Goal: Check status: Check status

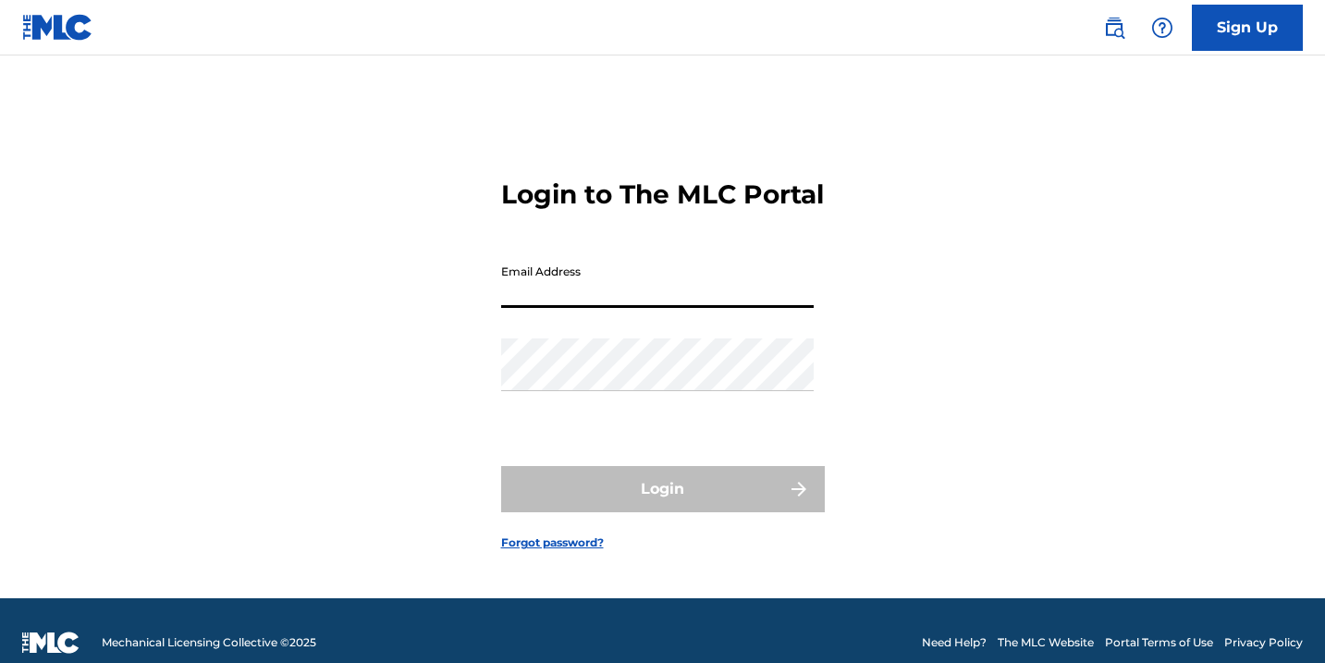
click at [611, 295] on input "Email Address" at bounding box center [657, 281] width 312 height 53
type input "[EMAIL_ADDRESS][DOMAIN_NAME]"
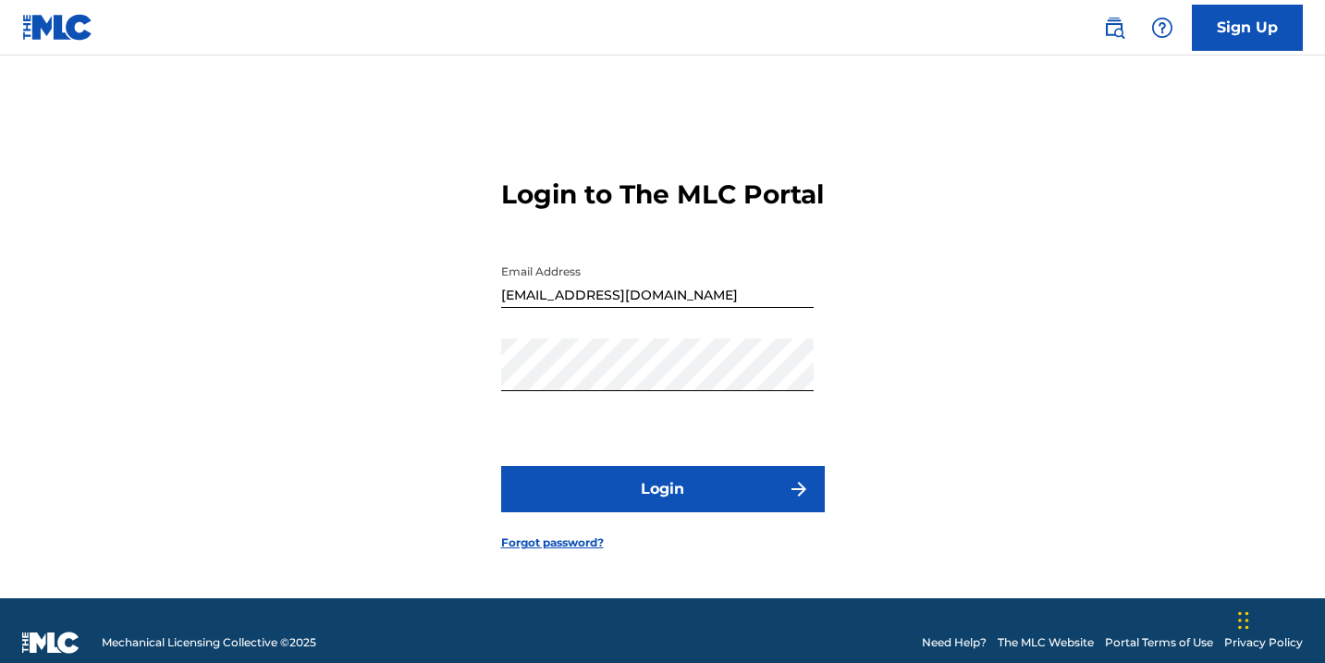
click at [626, 509] on button "Login" at bounding box center [663, 489] width 324 height 46
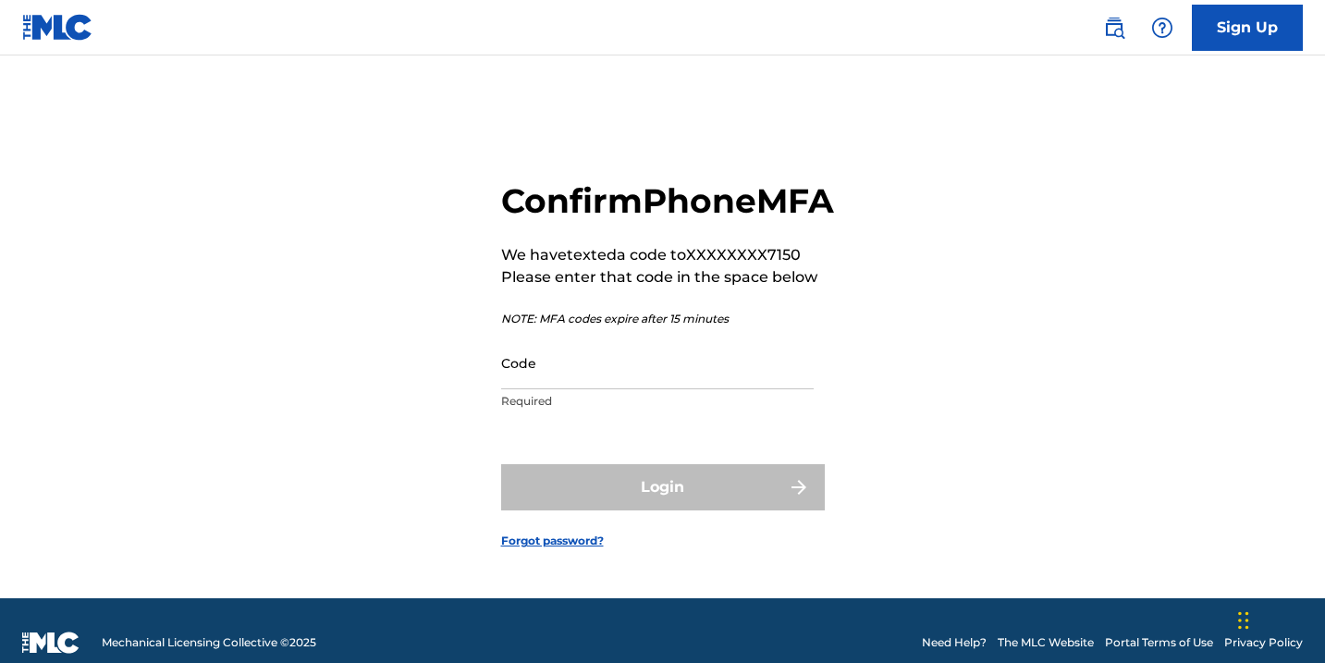
click at [560, 389] on input "Code" at bounding box center [657, 363] width 312 height 53
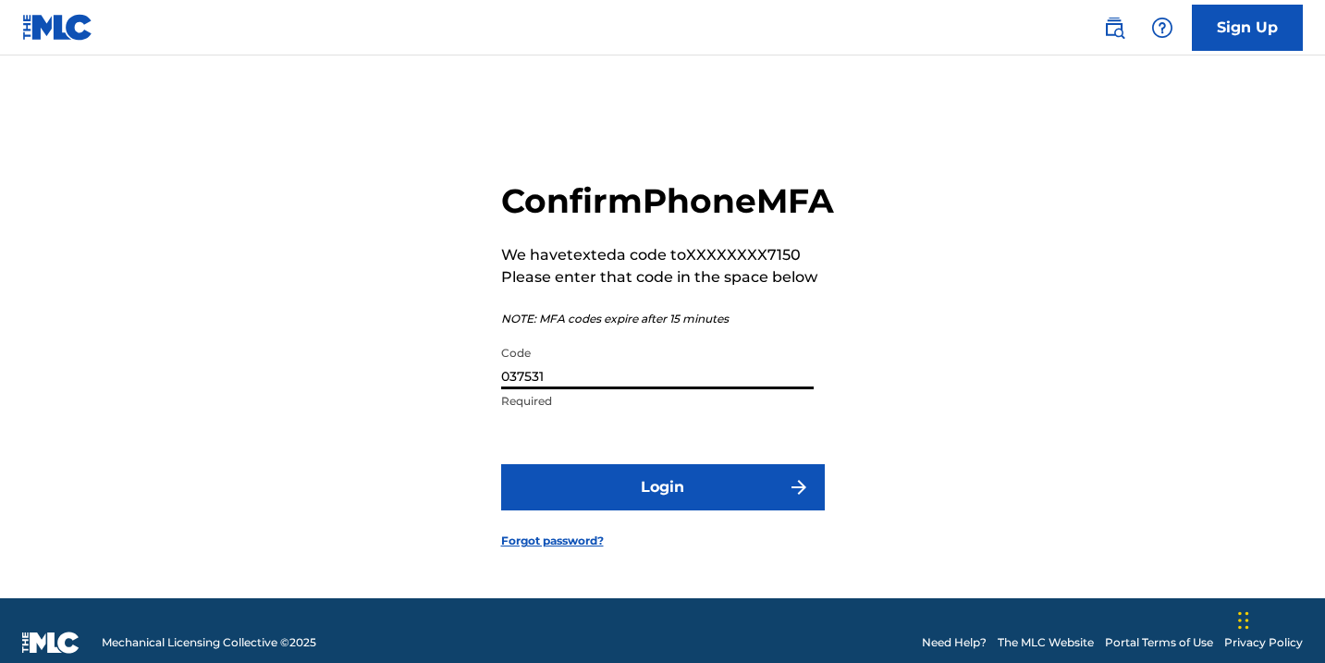
type input "037531"
click at [611, 501] on button "Login" at bounding box center [663, 487] width 324 height 46
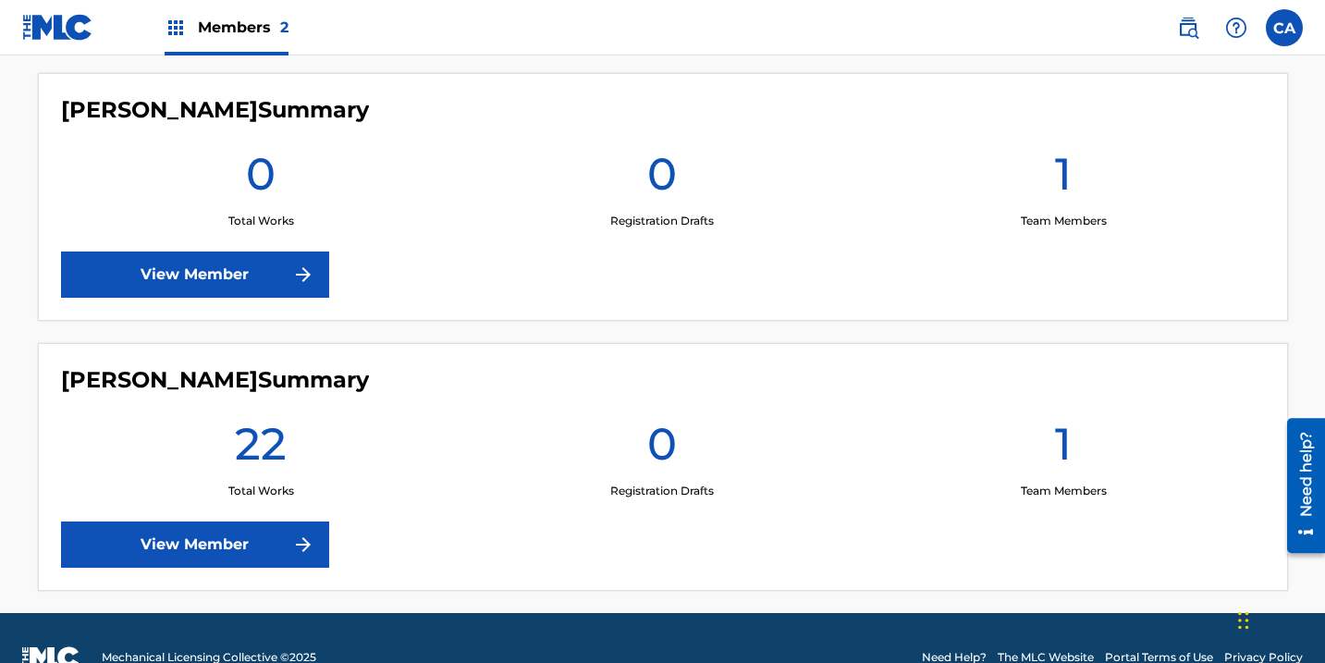
scroll to position [554, 0]
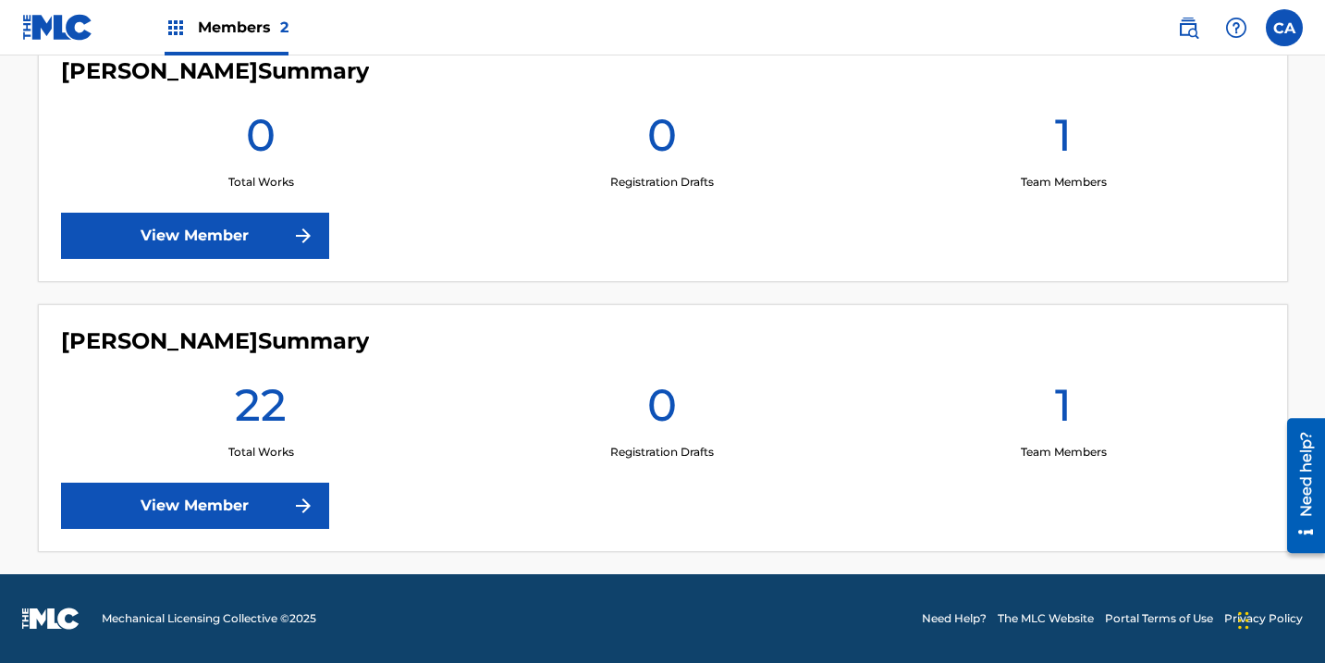
click at [224, 520] on link "View Member" at bounding box center [195, 506] width 268 height 46
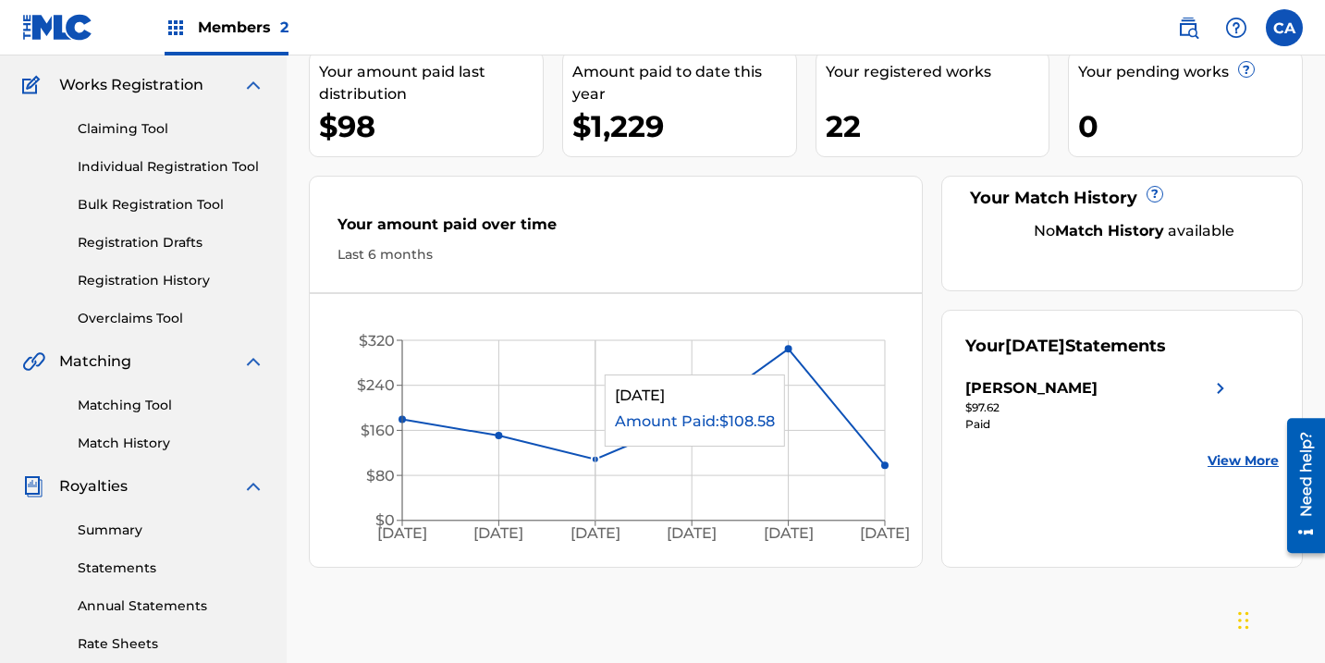
scroll to position [160, 0]
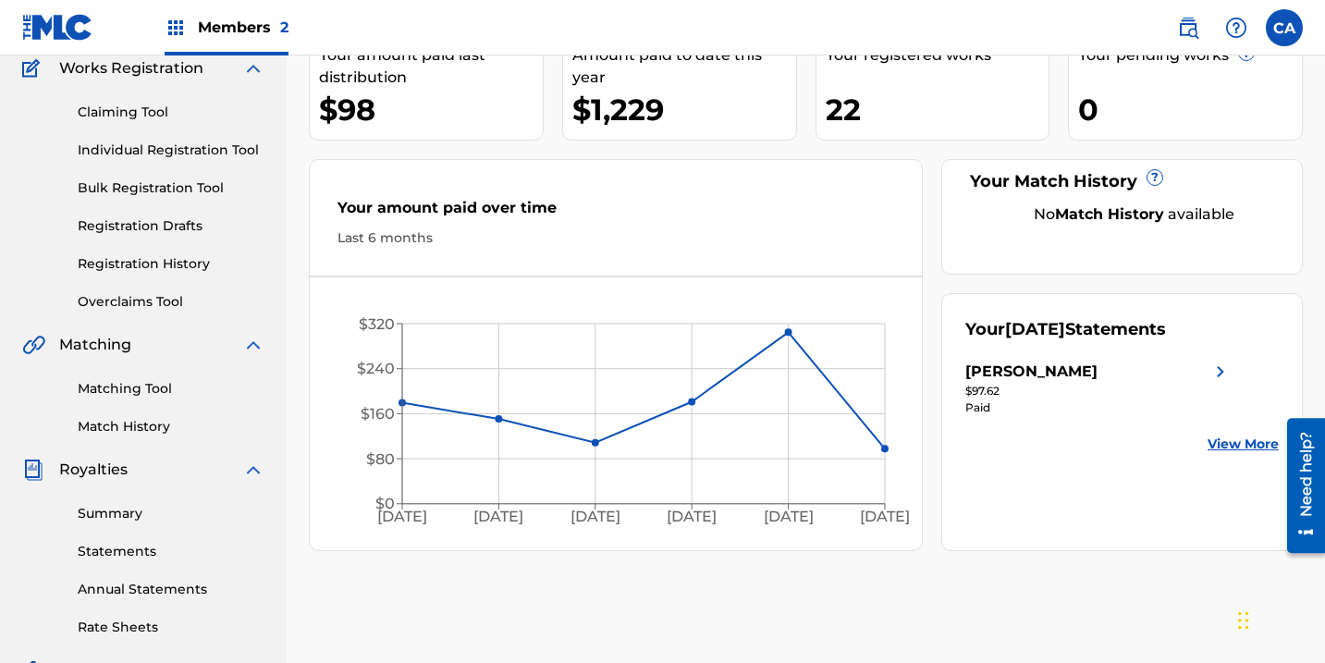
click at [1241, 445] on link "View More" at bounding box center [1242, 443] width 71 height 19
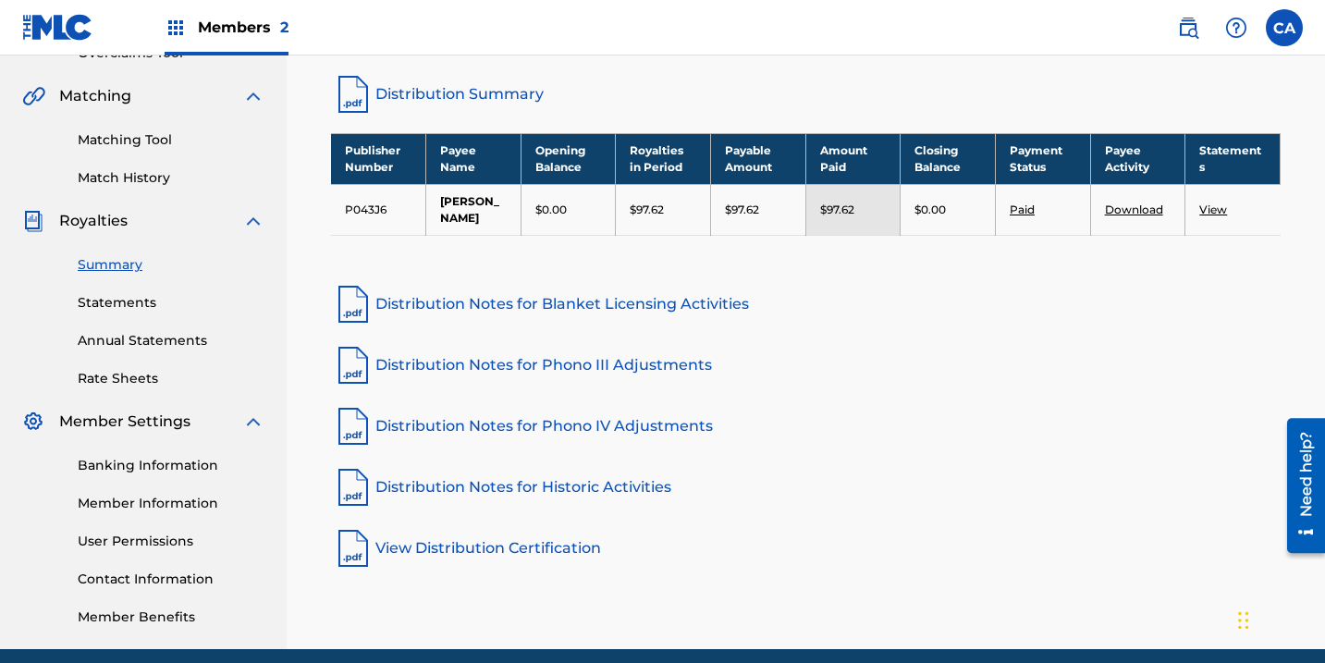
scroll to position [428, 0]
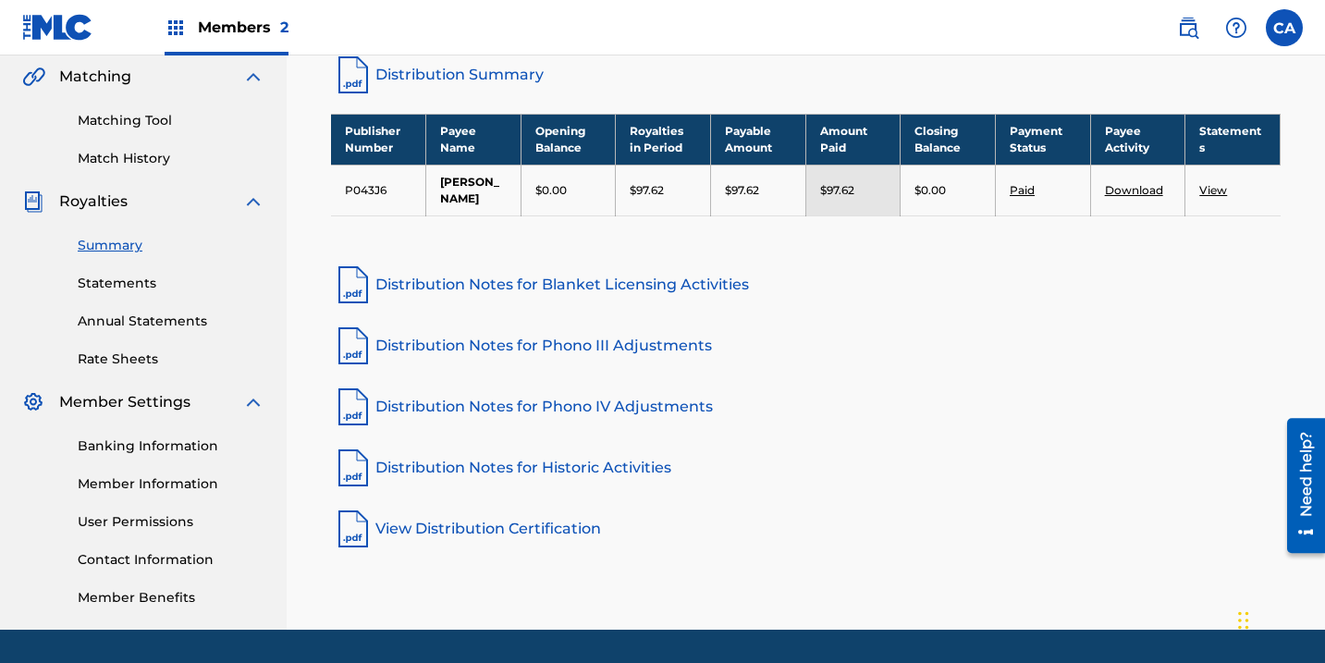
click at [717, 271] on link "Distribution Notes for Blanket Licensing Activities" at bounding box center [805, 285] width 949 height 44
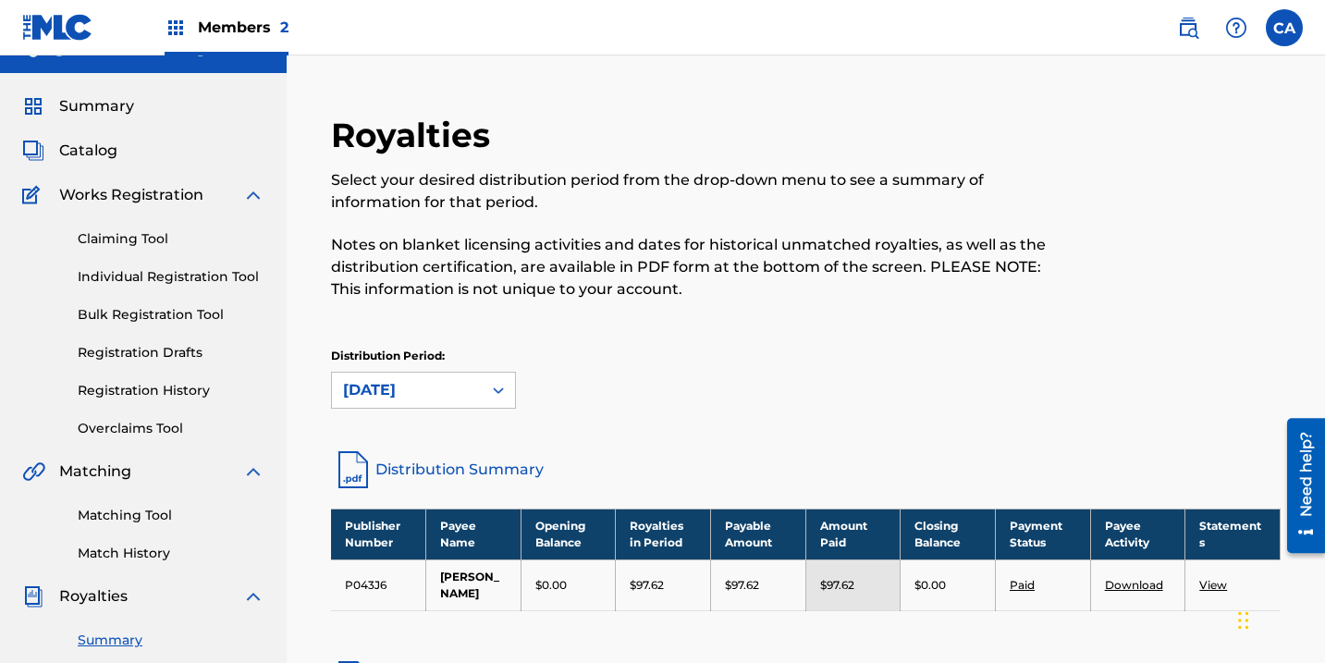
scroll to position [0, 0]
